Goal: Find contact information: Find contact information

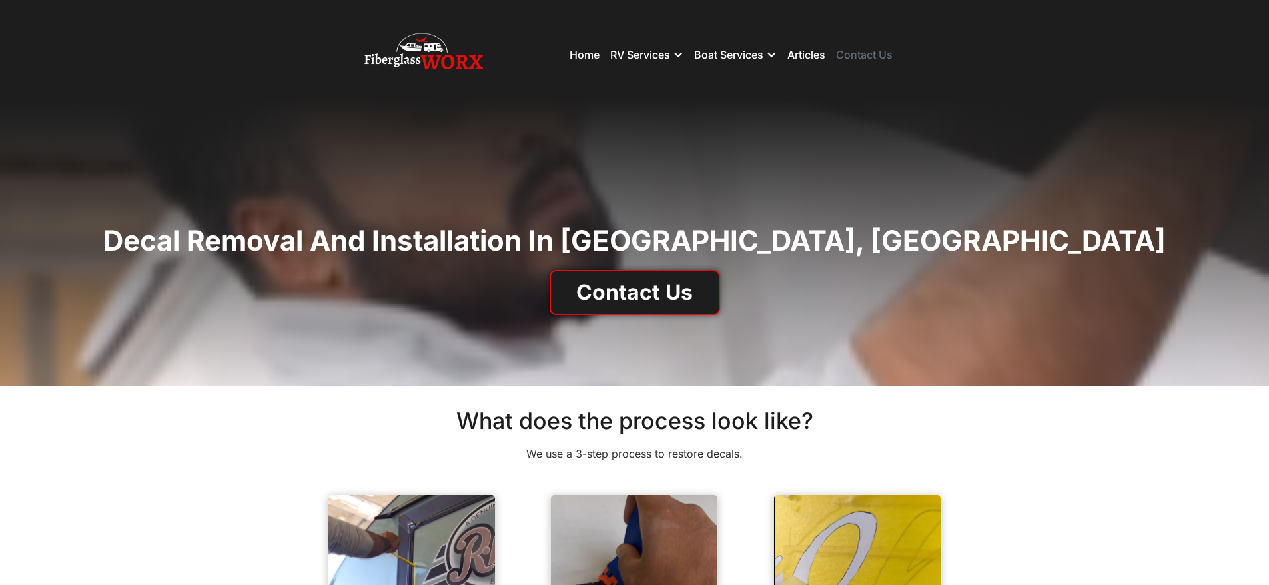
click at [860, 56] on link "Contact Us" at bounding box center [864, 54] width 57 height 13
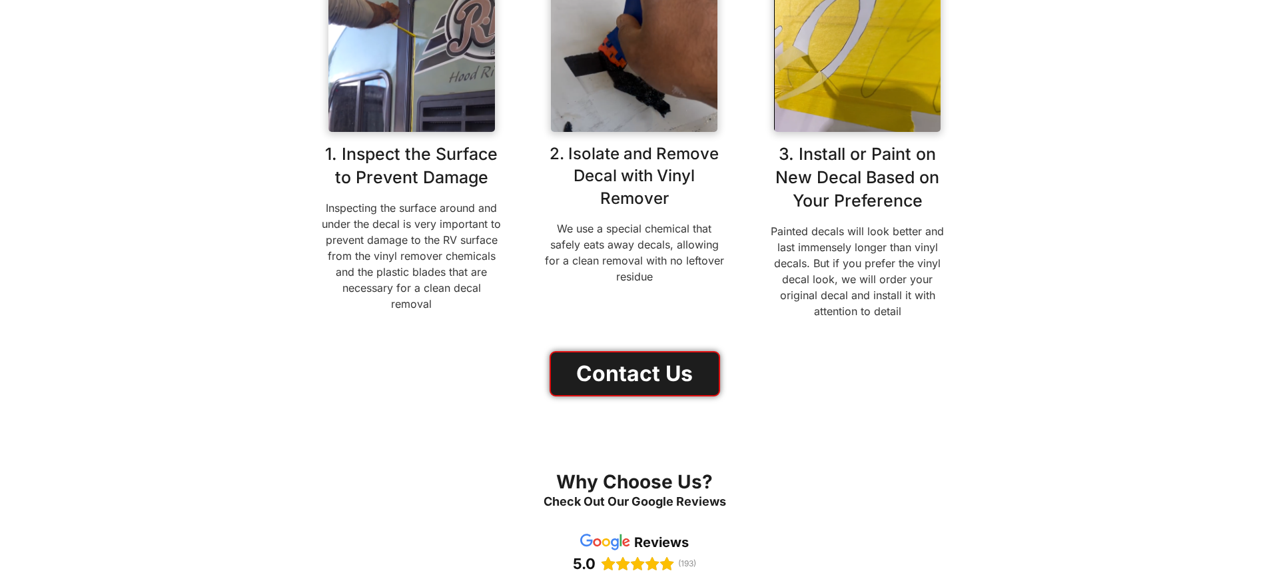
scroll to position [333, 0]
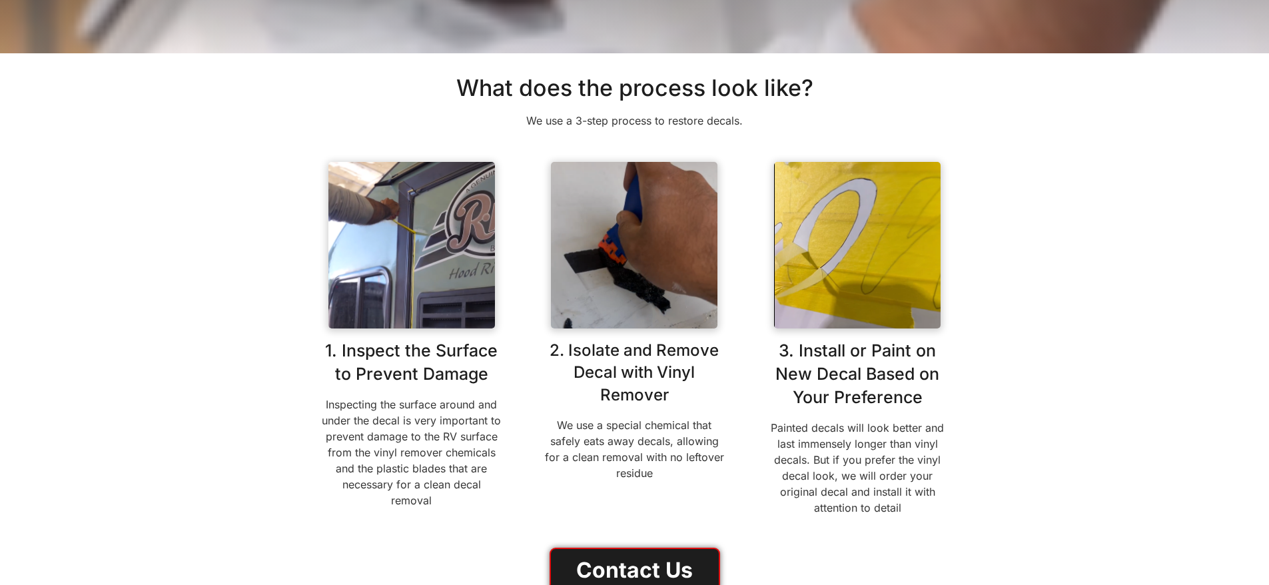
click at [636, 370] on h3 "2. Isolate and Remove Decal with Vinyl Remover" at bounding box center [634, 372] width 181 height 67
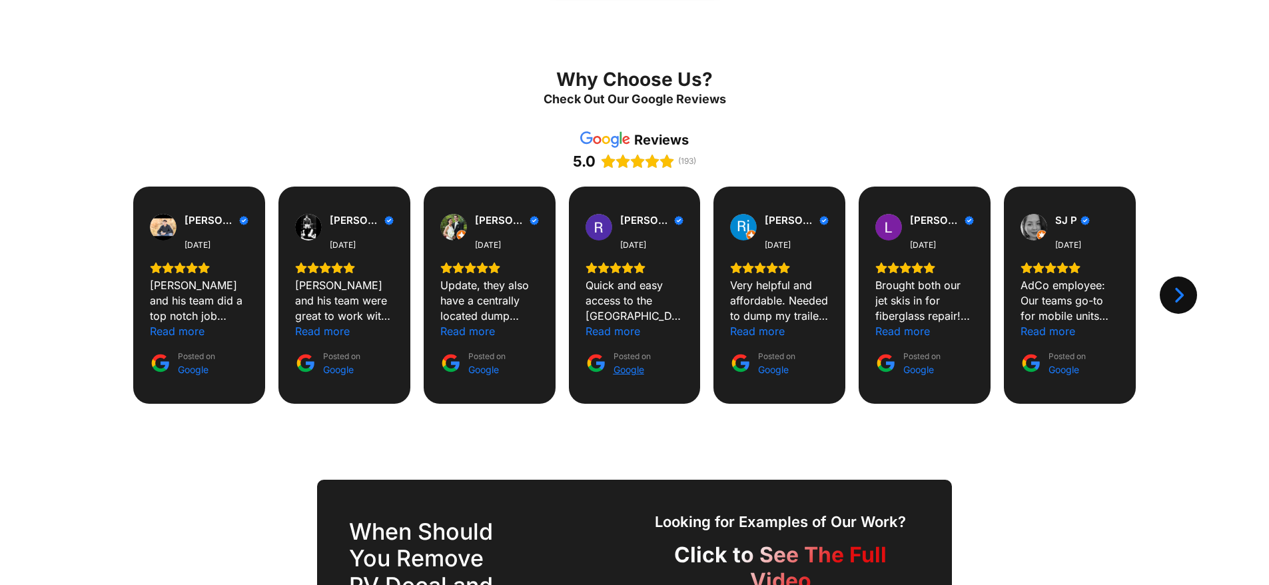
scroll to position [933, 0]
